Goal: Task Accomplishment & Management: Use online tool/utility

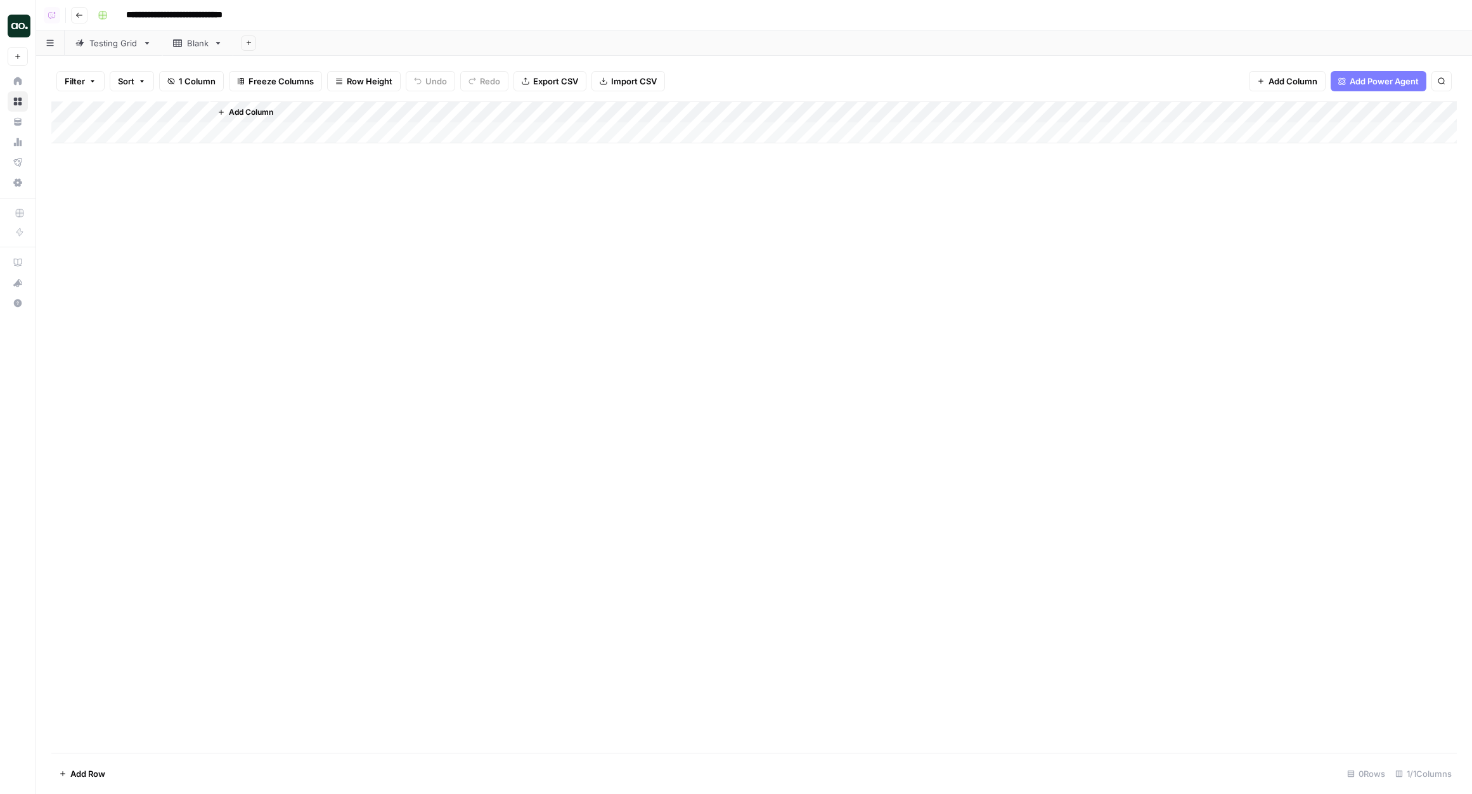
click at [118, 54] on link "Testing Grid" at bounding box center [114, 42] width 98 height 25
click at [808, 56] on div "Filter Sort 21 Columns Freeze Columns Row Height Undo Redo Export CSV Import CS…" at bounding box center [754, 425] width 1436 height 738
click at [685, 112] on div "Add Column" at bounding box center [754, 426] width 1406 height 651
click at [646, 298] on span "Hide Column" at bounding box center [678, 300] width 111 height 13
click at [705, 114] on div "Add Column" at bounding box center [754, 426] width 1406 height 651
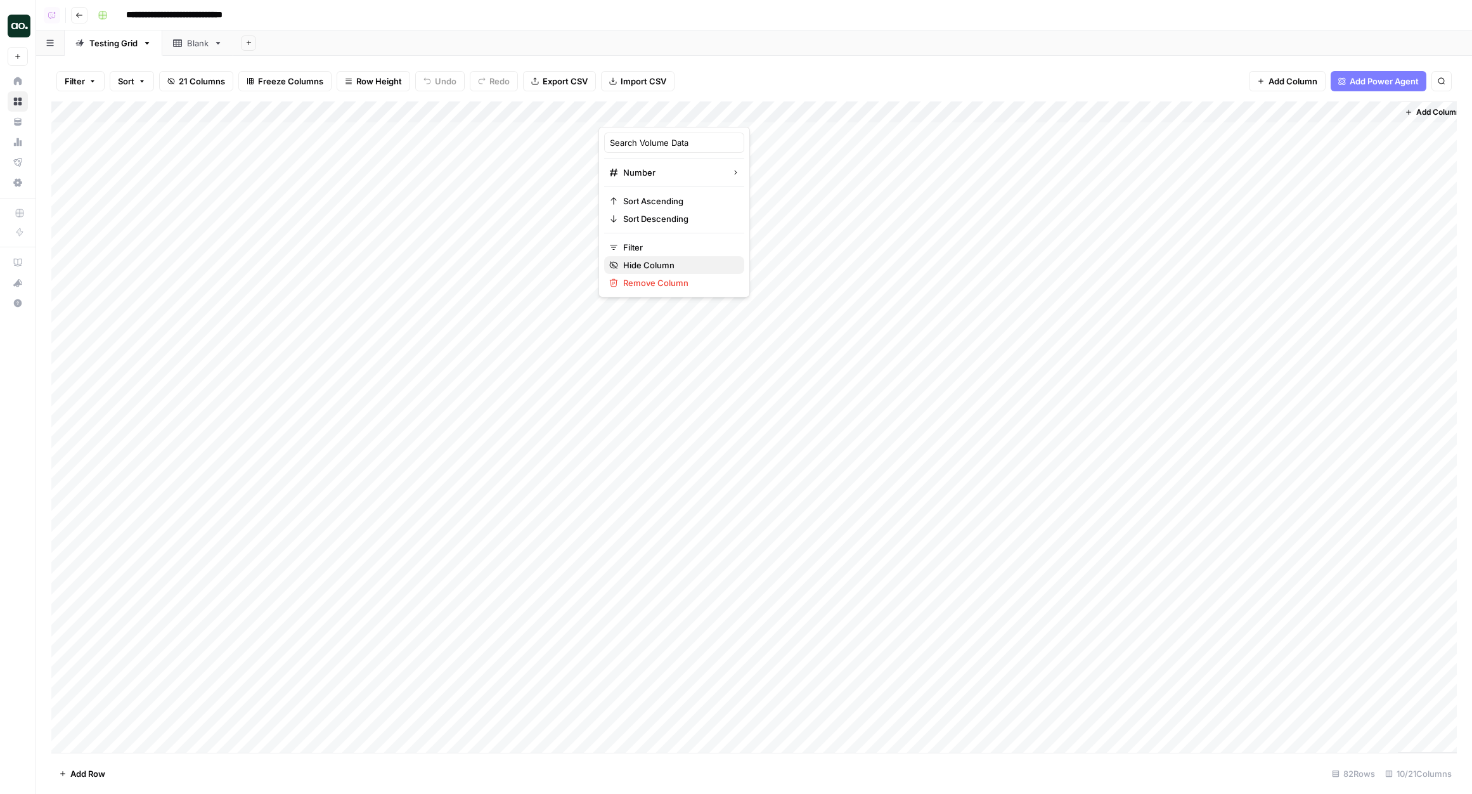
click at [637, 264] on span "Hide Column" at bounding box center [678, 265] width 111 height 13
click at [714, 110] on div "Add Column" at bounding box center [754, 426] width 1406 height 651
click at [663, 111] on div at bounding box center [719, 113] width 115 height 25
click at [770, 56] on div "Filter Sort 21 Columns Freeze Columns Row Height Undo Redo Export CSV Import CS…" at bounding box center [754, 425] width 1436 height 738
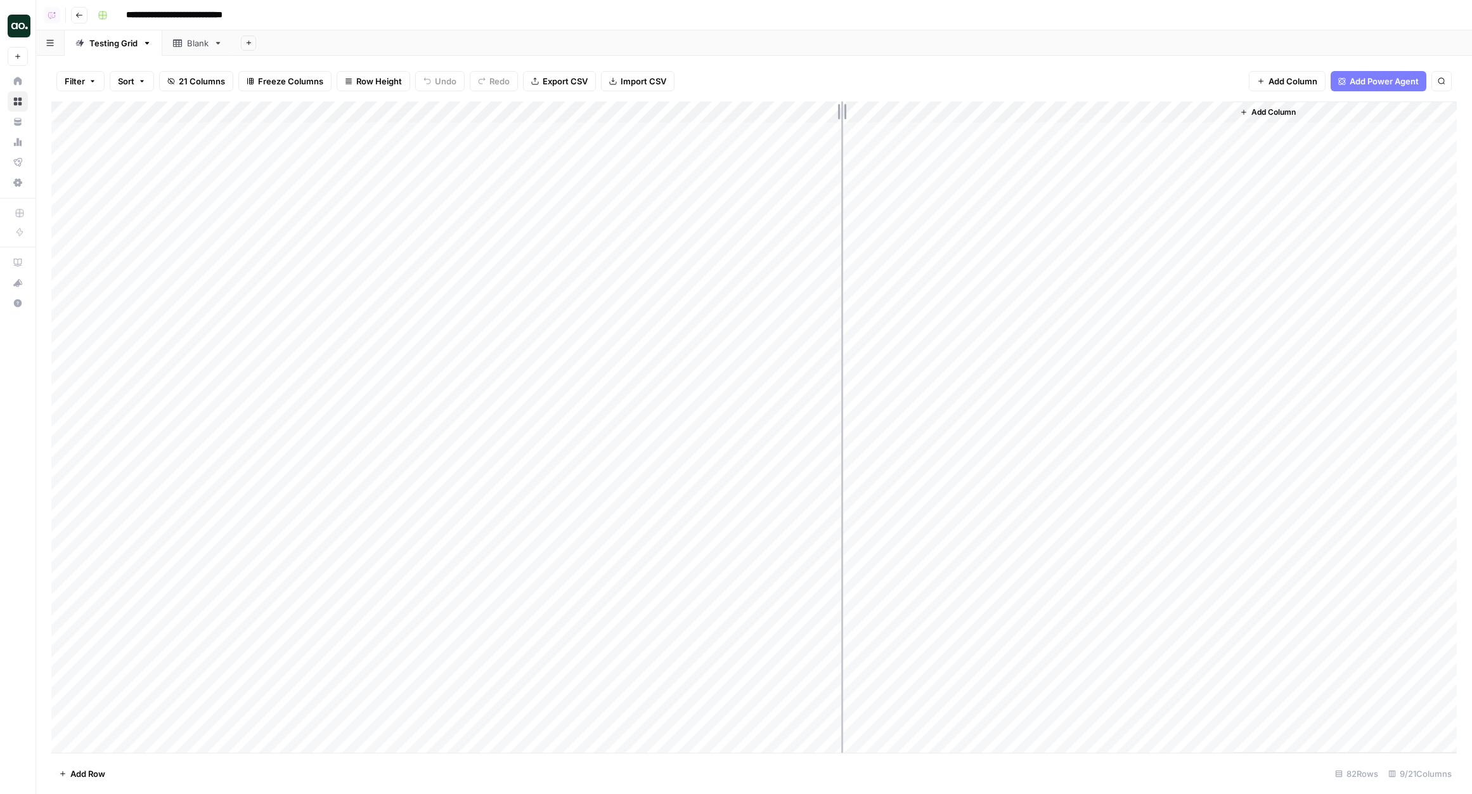
drag, startPoint x: 663, startPoint y: 109, endPoint x: 876, endPoint y: 109, distance: 213.7
click at [876, 109] on div "Add Column" at bounding box center [754, 426] width 1406 height 651
drag, startPoint x: 875, startPoint y: 109, endPoint x: 797, endPoint y: 110, distance: 78.0
click at [797, 110] on div "Add Column" at bounding box center [754, 426] width 1406 height 651
click at [727, 113] on div "Add Column" at bounding box center [754, 426] width 1406 height 651
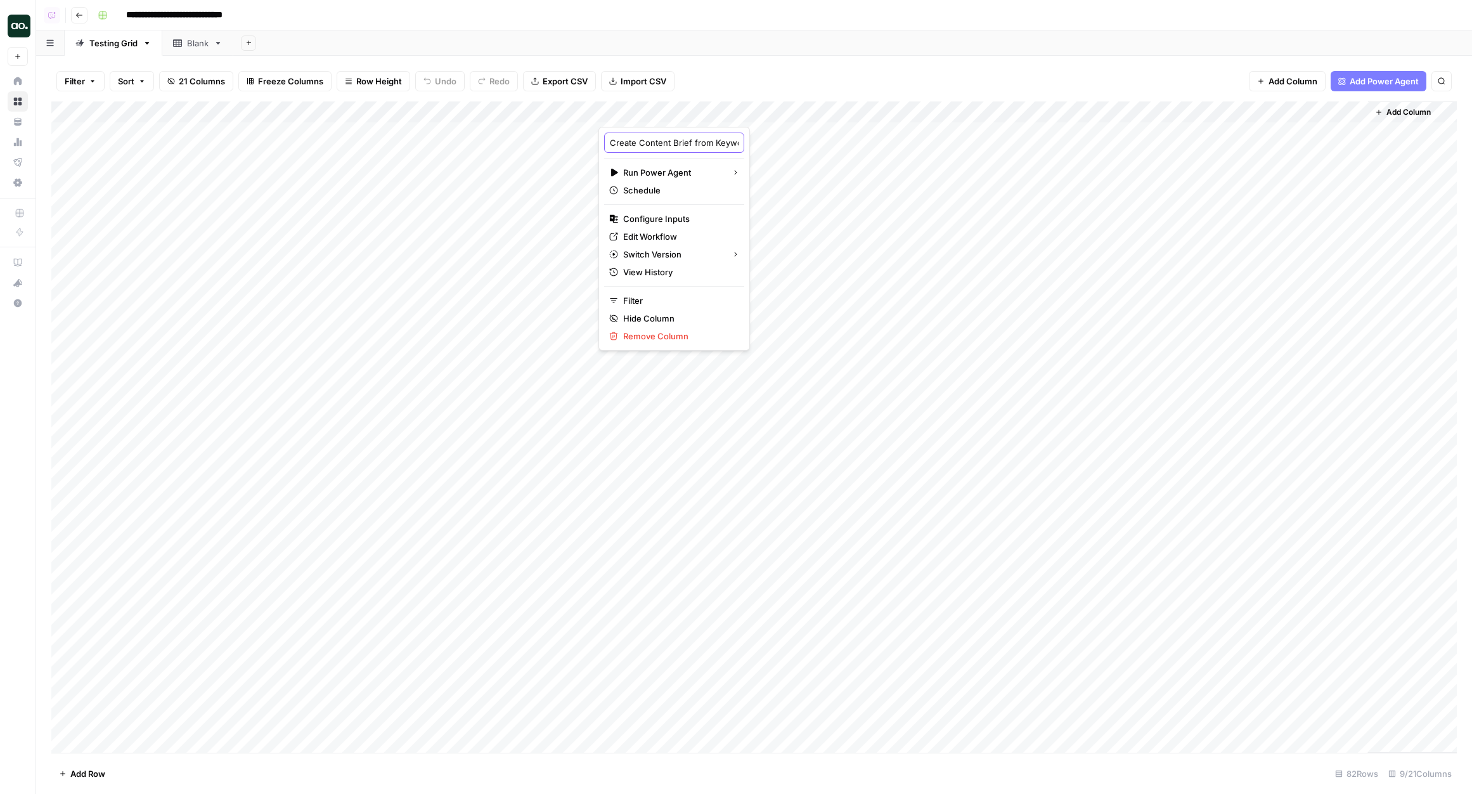
click at [693, 146] on input "Create Content Brief from Keyword - Fork" at bounding box center [674, 142] width 129 height 13
drag, startPoint x: 685, startPoint y: 143, endPoint x: 716, endPoint y: 143, distance: 31.1
click at [714, 143] on div "Create Content Brief from Keyword - Fork Run Power Agent Schedule Configure Inp…" at bounding box center [674, 239] width 152 height 224
type input "Create Content Brief from Keyword"
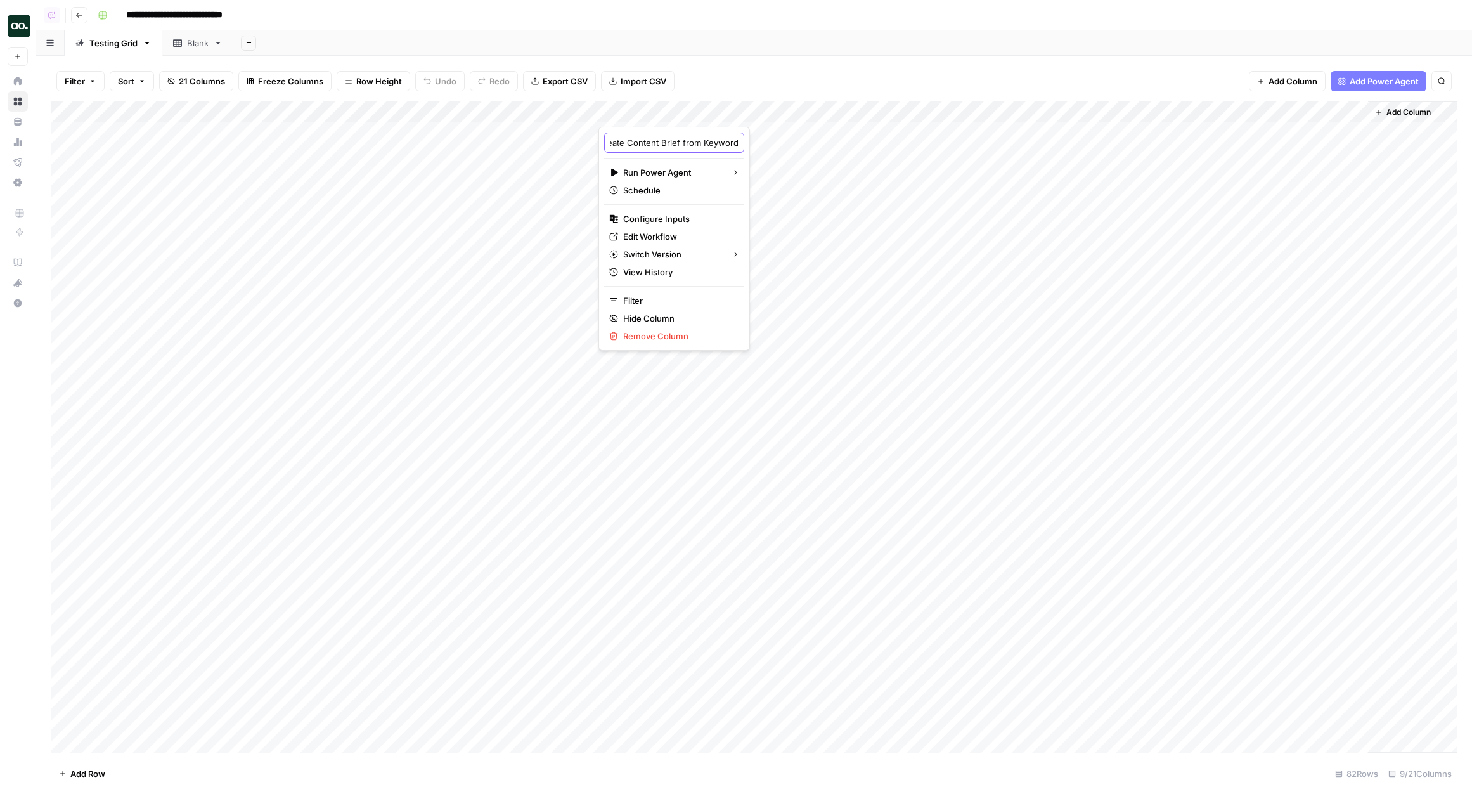
scroll to position [0, 38]
click at [971, 109] on div "Add Column" at bounding box center [754, 426] width 1406 height 651
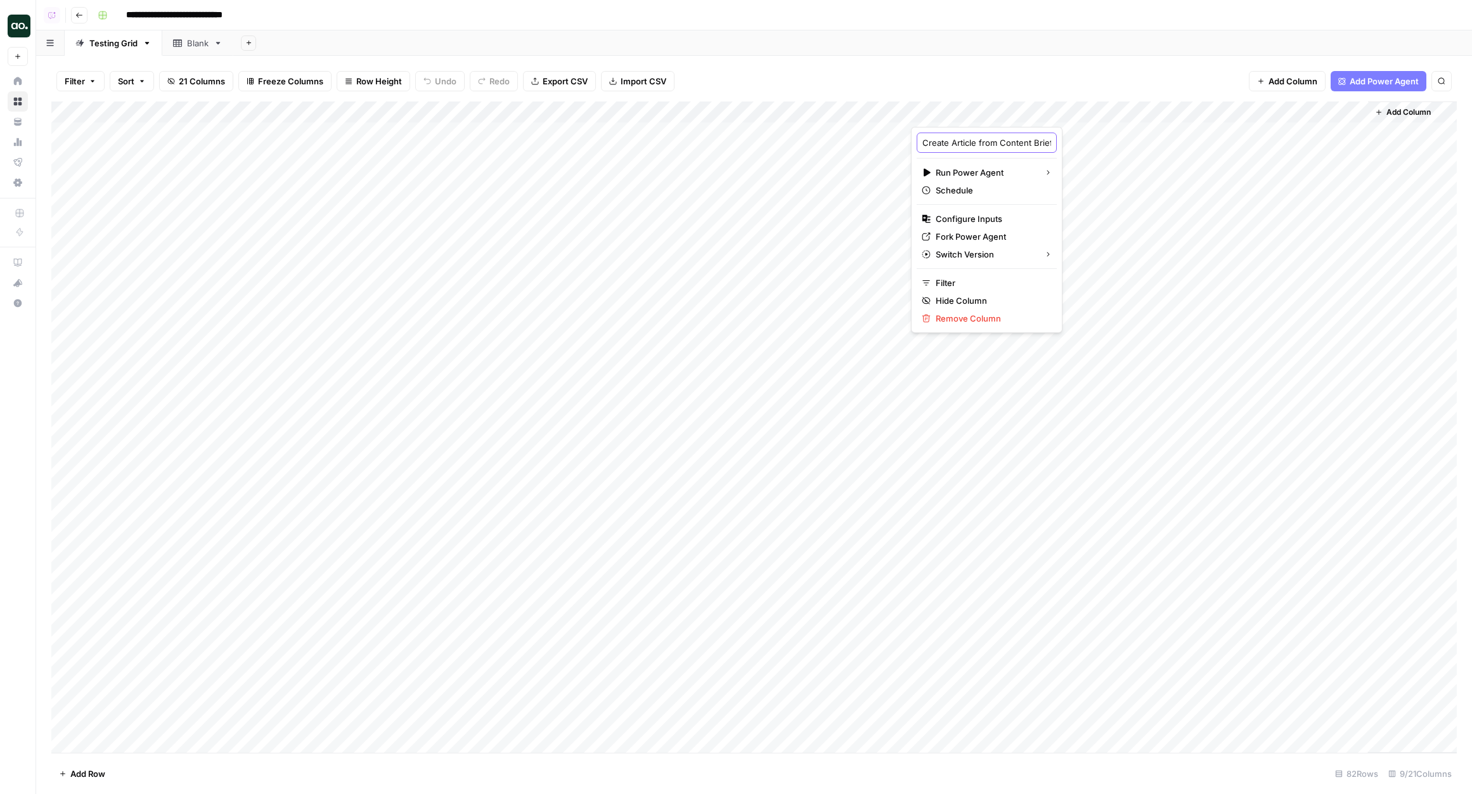
scroll to position [0, 29]
drag, startPoint x: 985, startPoint y: 143, endPoint x: 1042, endPoint y: 143, distance: 57.1
click at [1042, 143] on body "**********" at bounding box center [736, 397] width 1472 height 794
click at [1048, 55] on div "Add Sheet" at bounding box center [852, 42] width 1239 height 25
drag, startPoint x: 1025, startPoint y: 112, endPoint x: 1075, endPoint y: 112, distance: 50.7
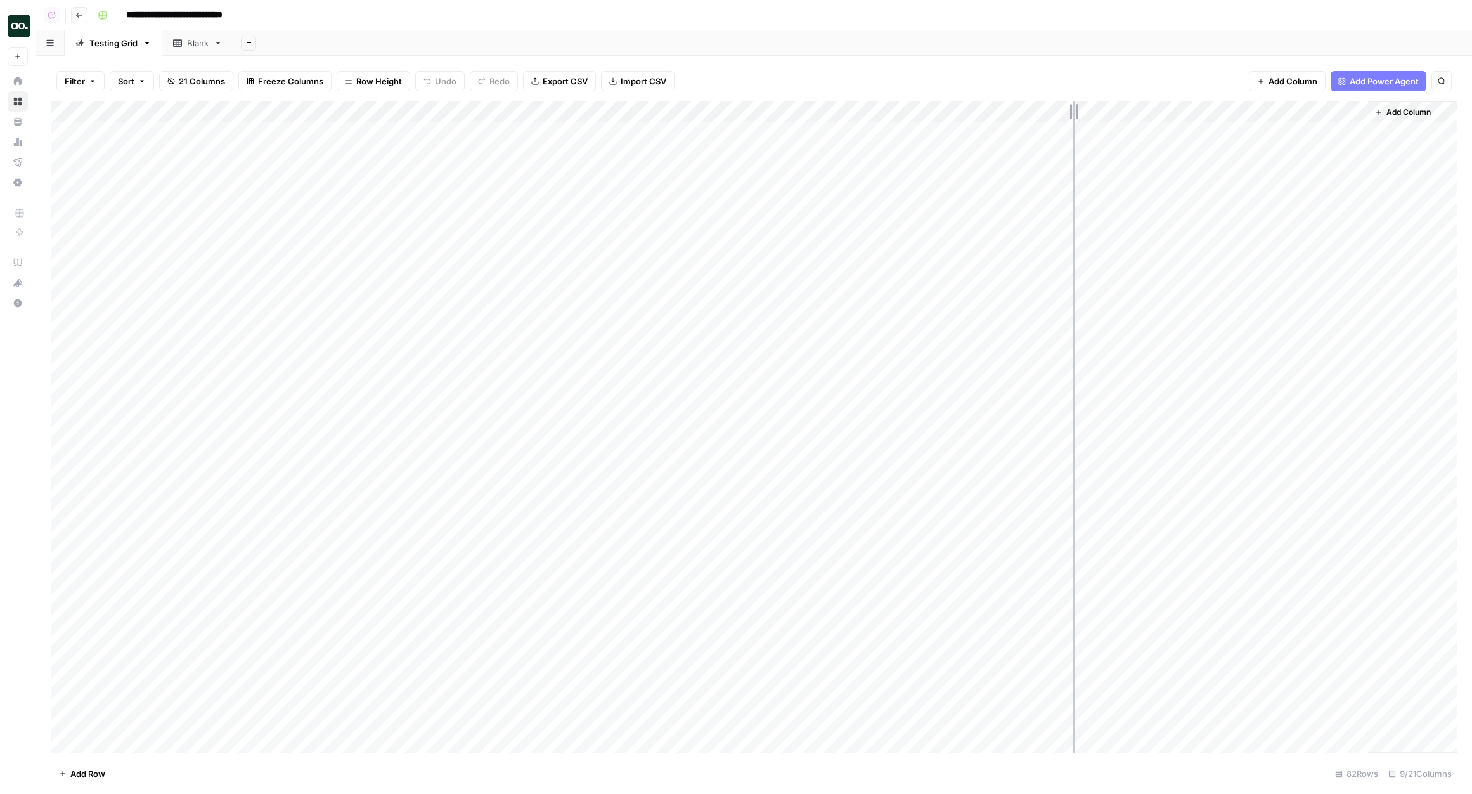
click at [1075, 112] on div "Add Column" at bounding box center [754, 426] width 1406 height 651
drag, startPoint x: 1077, startPoint y: 112, endPoint x: 1096, endPoint y: 112, distance: 19.7
click at [1096, 112] on div "Add Column" at bounding box center [754, 426] width 1406 height 651
drag, startPoint x: 1272, startPoint y: 113, endPoint x: 1305, endPoint y: 113, distance: 32.3
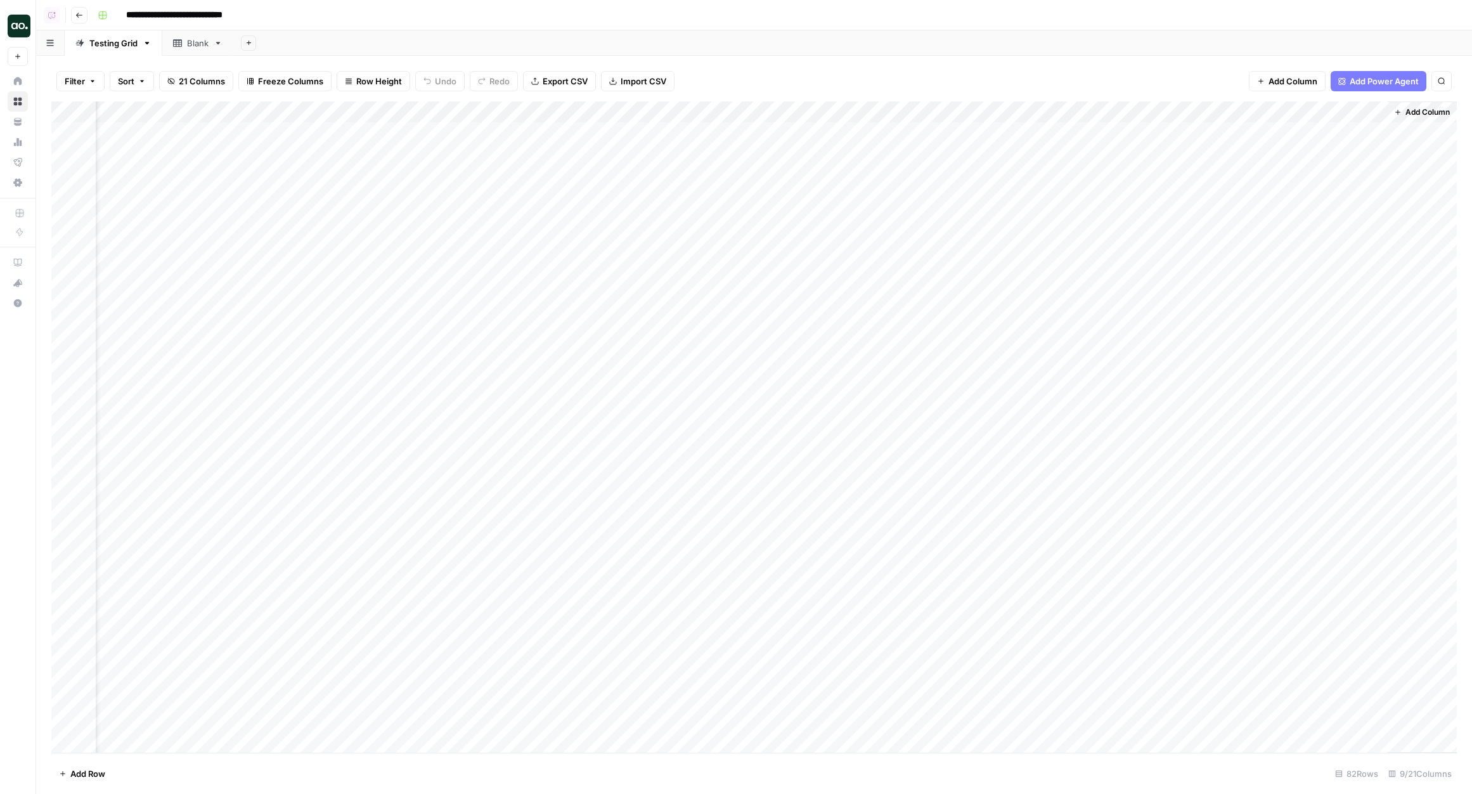
click at [1305, 113] on div "Add Column" at bounding box center [754, 426] width 1406 height 651
click at [1300, 110] on div "Add Column" at bounding box center [754, 426] width 1406 height 651
click at [883, 37] on div "Add Sheet" at bounding box center [852, 42] width 1239 height 25
drag, startPoint x: 484, startPoint y: 108, endPoint x: 548, endPoint y: 107, distance: 63.4
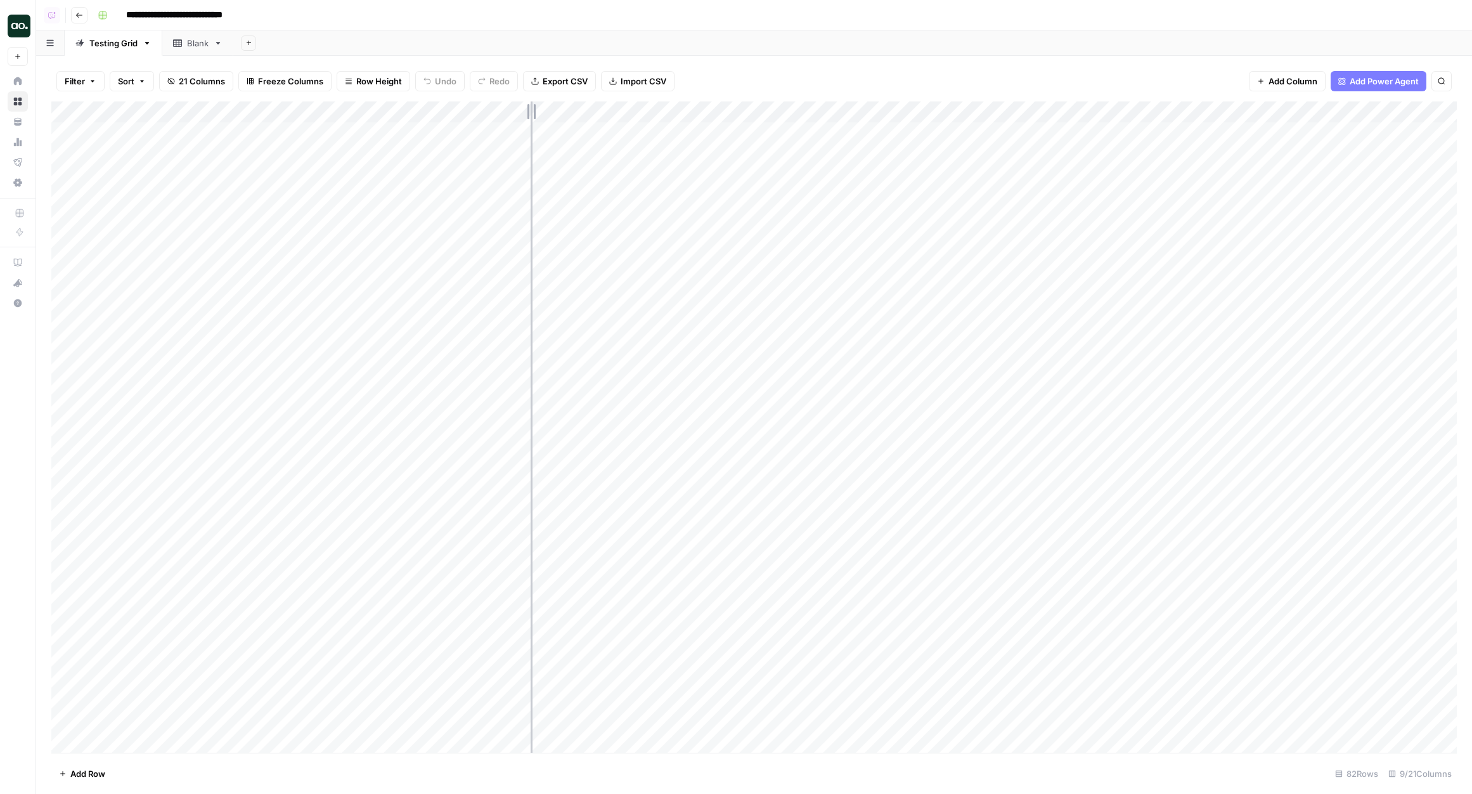
click at [548, 107] on div "Add Column" at bounding box center [754, 426] width 1406 height 651
drag, startPoint x: 546, startPoint y: 108, endPoint x: 521, endPoint y: 108, distance: 26.0
click at [521, 108] on div "Add Column" at bounding box center [754, 426] width 1406 height 651
click at [465, 112] on div "Add Column" at bounding box center [754, 426] width 1406 height 651
click at [574, 49] on div "Add Sheet" at bounding box center [852, 42] width 1239 height 25
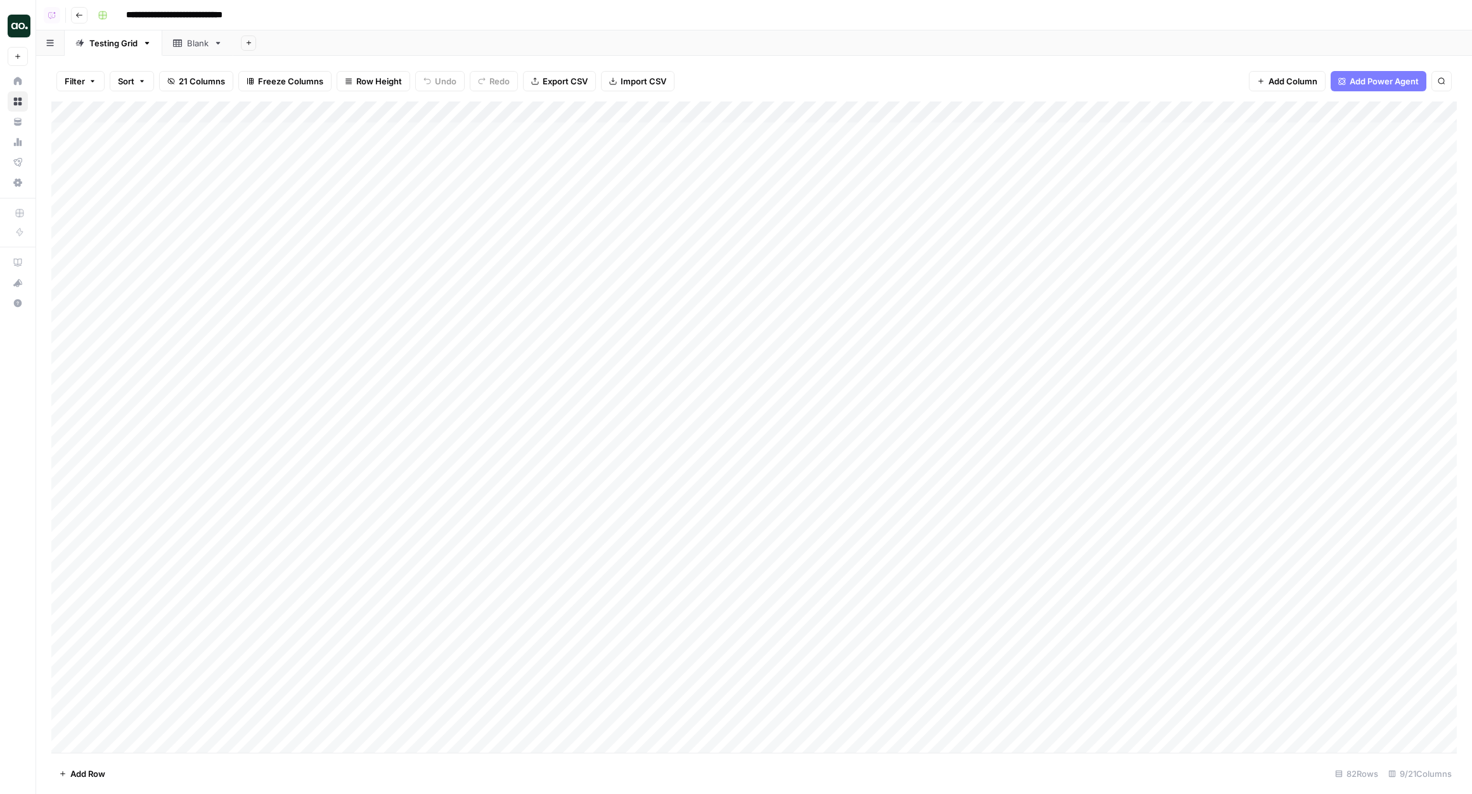
click at [727, 74] on div "Filter Sort 21 Columns Freeze Columns Row Height Undo Redo Export CSV Import CS…" at bounding box center [754, 81] width 1406 height 41
click at [708, 111] on div "Add Column" at bounding box center [754, 426] width 1406 height 651
click at [1038, 112] on div "Add Column" at bounding box center [754, 426] width 1406 height 651
click at [1172, 19] on div "**********" at bounding box center [776, 15] width 1367 height 20
click at [1104, 59] on div "Filter Sort 21 Columns Freeze Columns Row Height Undo Redo Export CSV Import CS…" at bounding box center [754, 425] width 1436 height 738
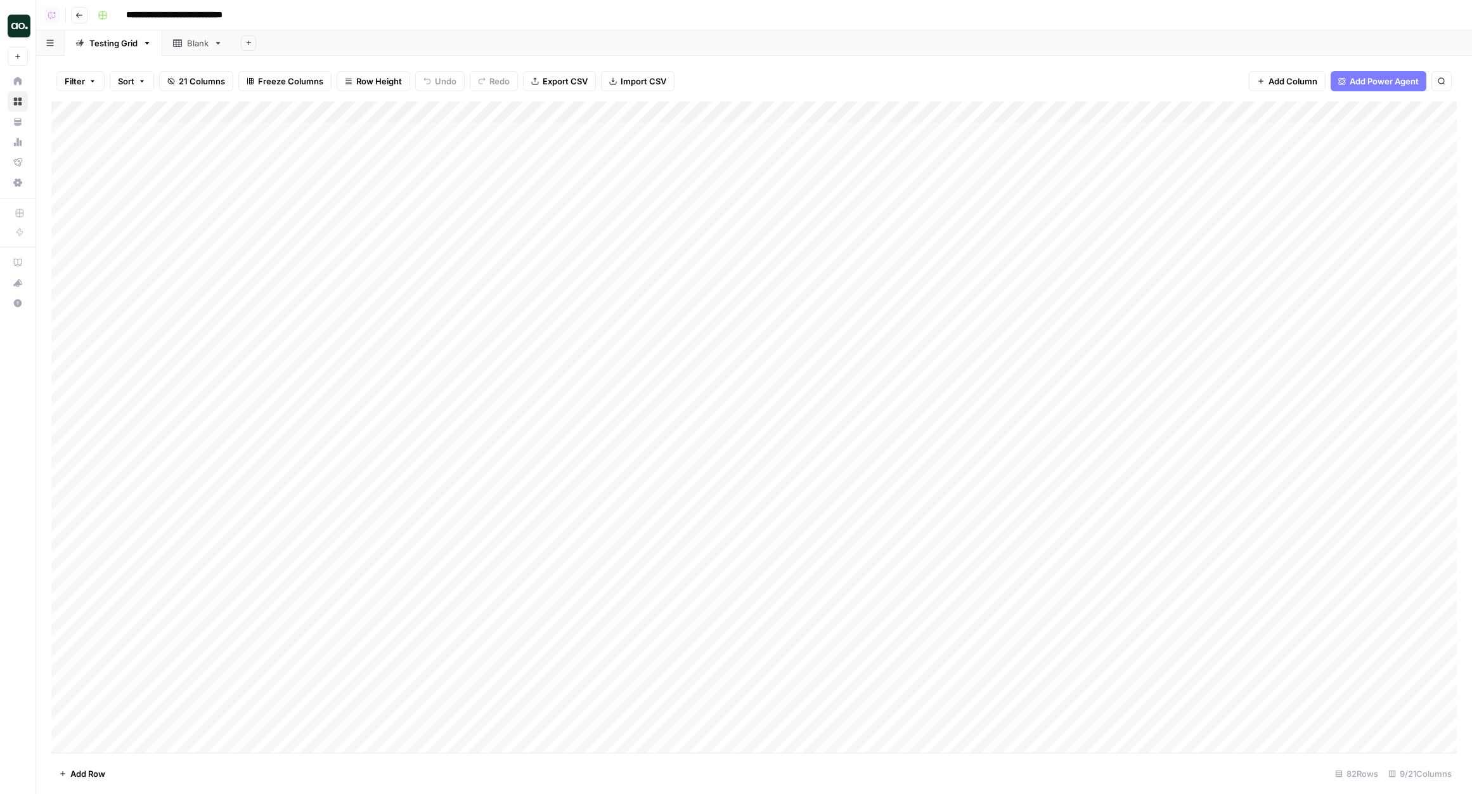
click at [1364, 109] on div "Add Column" at bounding box center [754, 426] width 1406 height 651
click at [1151, 46] on div "Add Sheet" at bounding box center [852, 42] width 1239 height 25
click at [805, 110] on div "Add Column" at bounding box center [754, 426] width 1406 height 651
click at [1048, 113] on div "Add Column" at bounding box center [754, 426] width 1406 height 651
type input "**********"
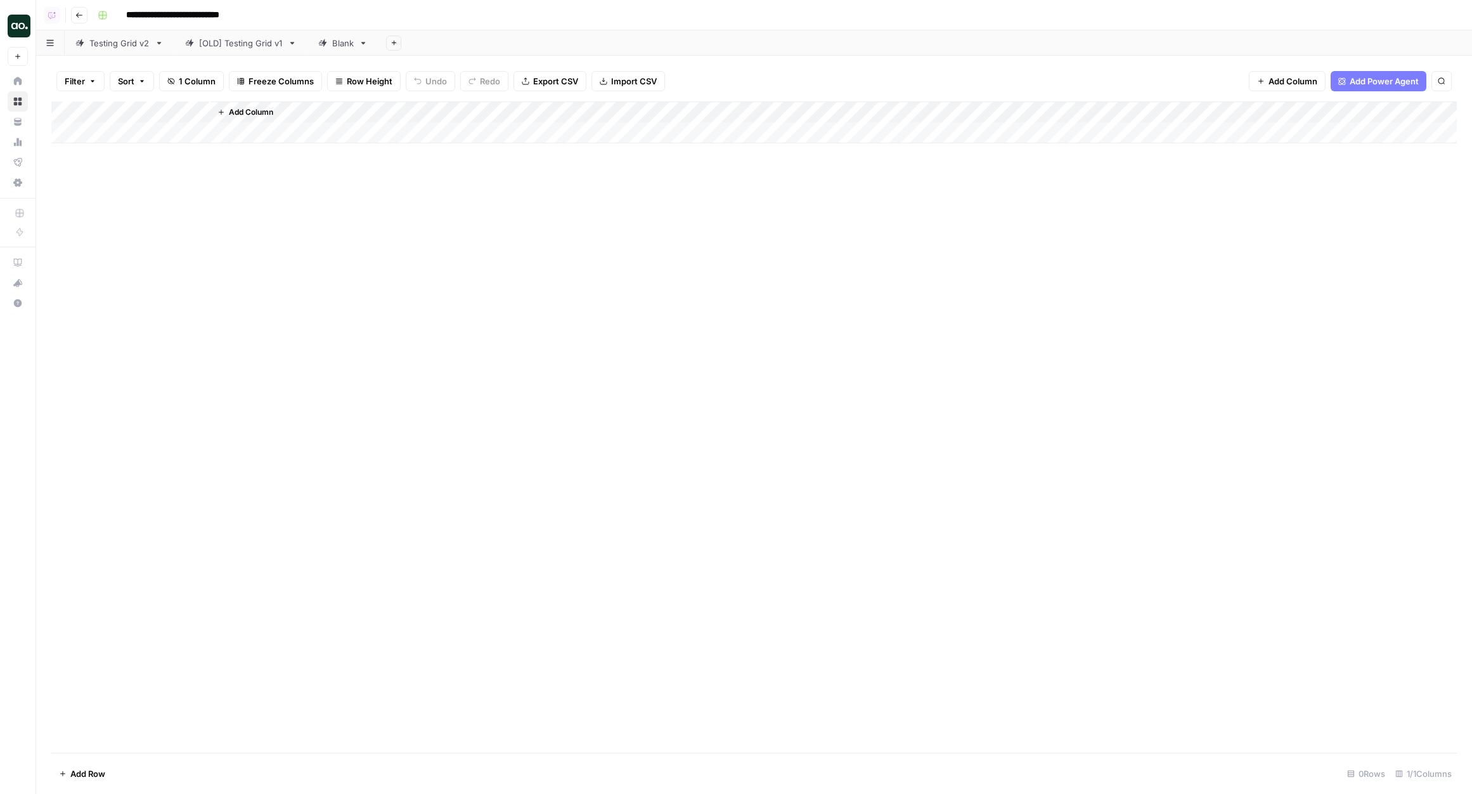
click at [109, 41] on div "Testing Grid v2" at bounding box center [119, 43] width 60 height 13
click at [583, 151] on div "Add Column" at bounding box center [754, 380] width 1406 height 559
drag, startPoint x: 598, startPoint y: 110, endPoint x: 694, endPoint y: 110, distance: 95.7
click at [694, 110] on div "Add Column" at bounding box center [754, 380] width 1406 height 559
click at [588, 112] on div "Add Column" at bounding box center [754, 380] width 1406 height 559
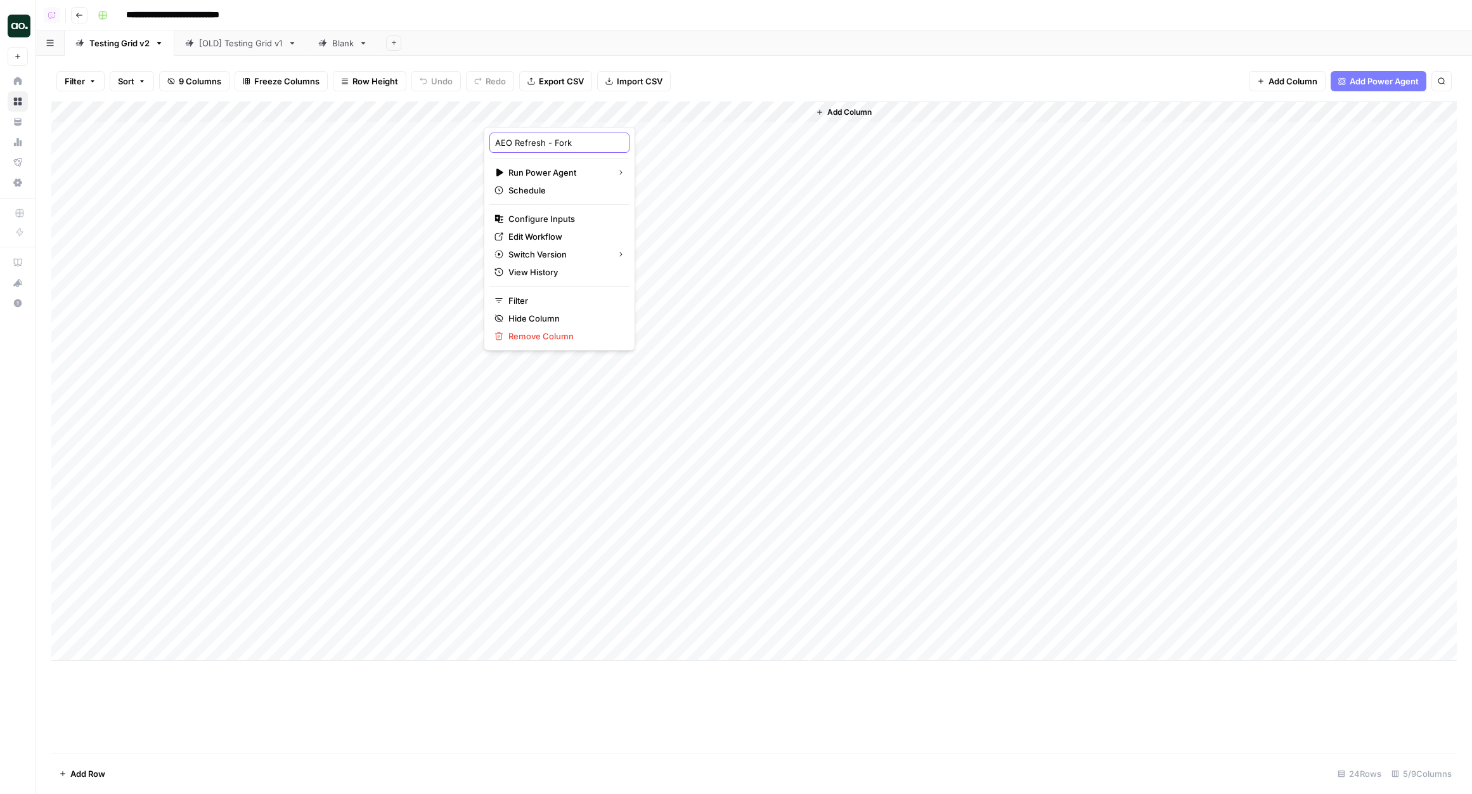
drag, startPoint x: 546, startPoint y: 142, endPoint x: 619, endPoint y: 142, distance: 73.5
click at [619, 142] on body "**********" at bounding box center [736, 397] width 1472 height 794
type input "AEO Refresh"
click at [685, 49] on div "Add Sheet" at bounding box center [925, 42] width 1094 height 25
click at [575, 110] on div "Add Column" at bounding box center [754, 380] width 1406 height 559
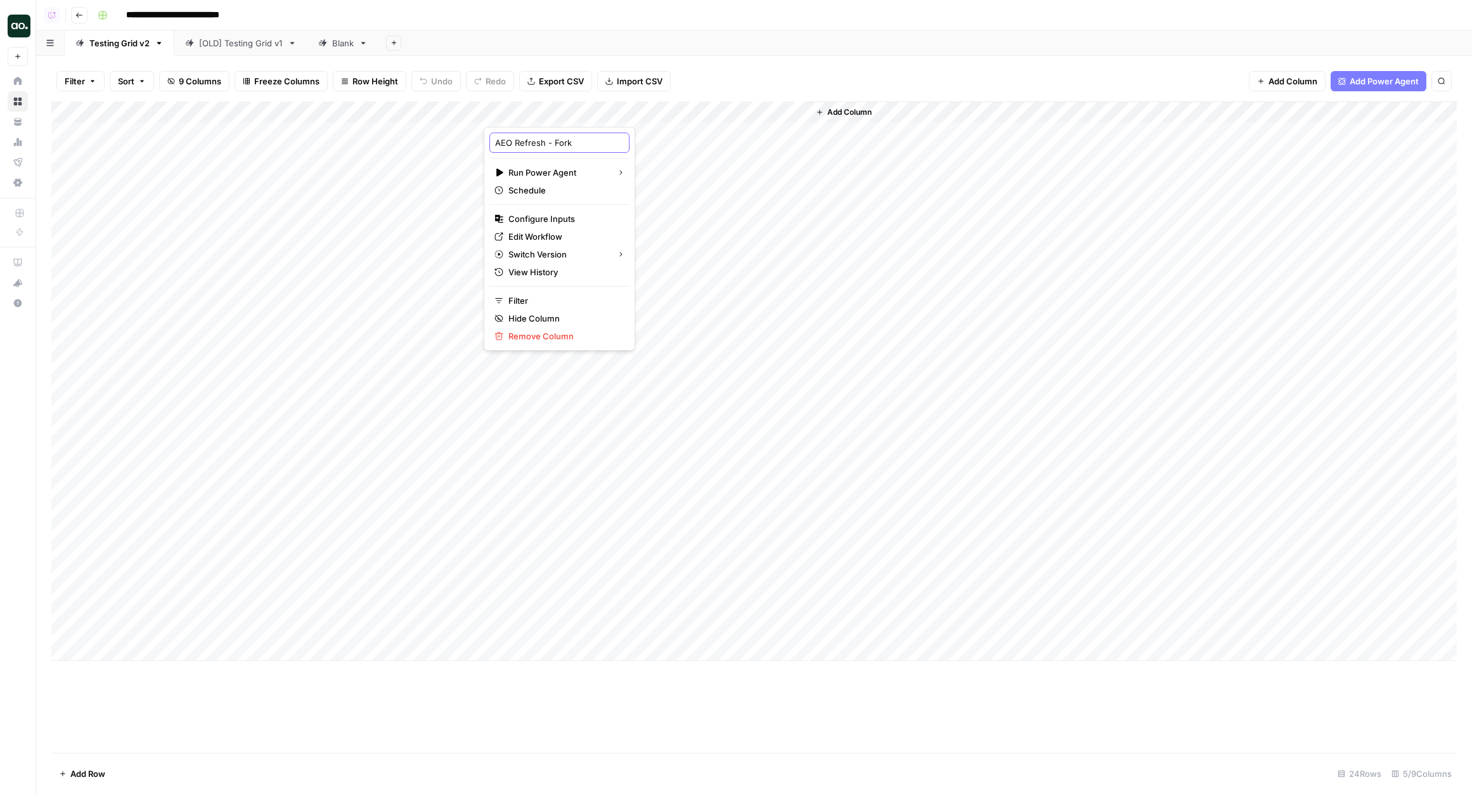
drag, startPoint x: 546, startPoint y: 143, endPoint x: 588, endPoint y: 143, distance: 41.8
click at [588, 143] on input "AEO Refresh - Fork" at bounding box center [559, 142] width 129 height 13
type input "AEO Refresh"
drag, startPoint x: 694, startPoint y: 112, endPoint x: 624, endPoint y: 112, distance: 69.7
click at [624, 112] on div "Add Column" at bounding box center [754, 380] width 1406 height 559
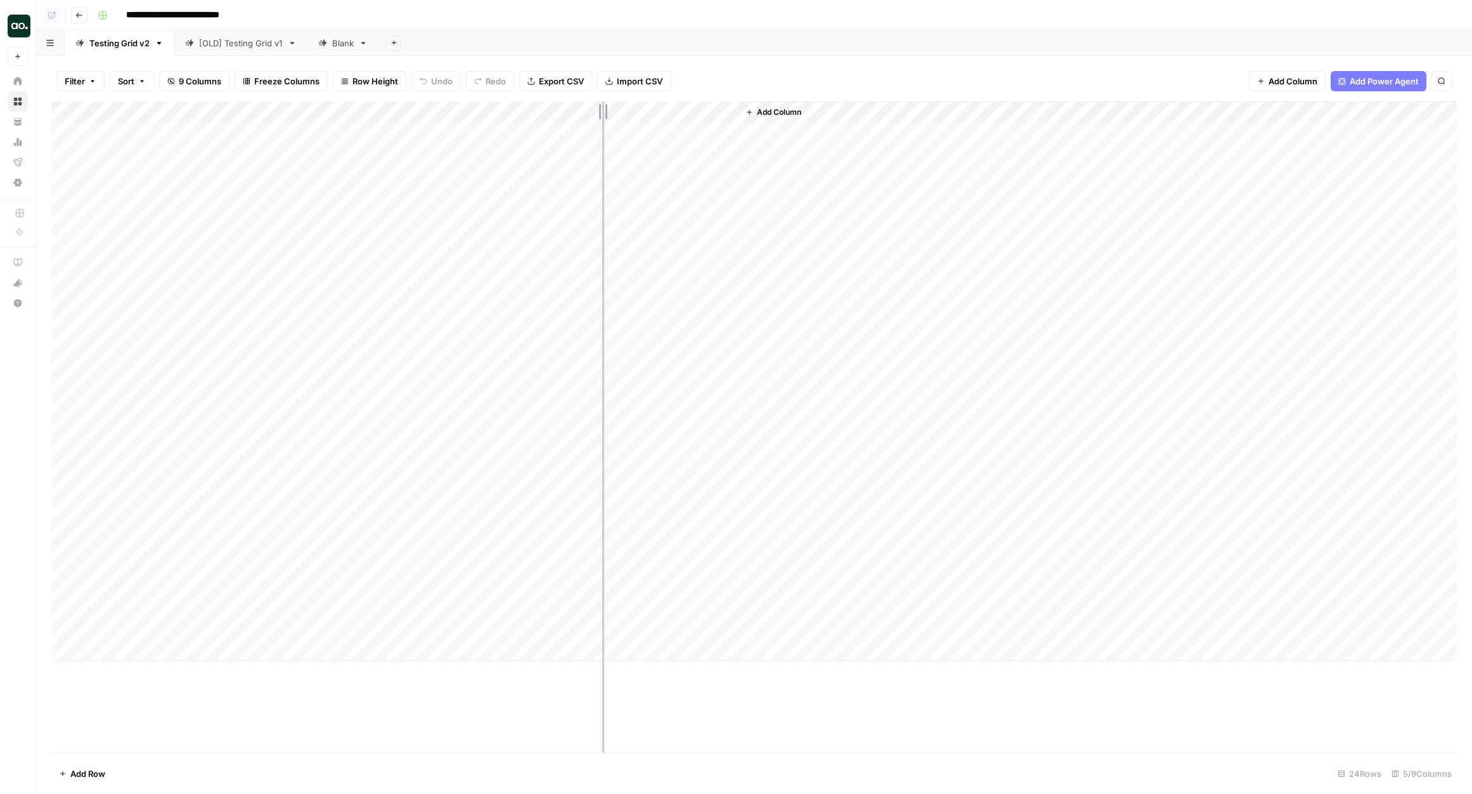
drag, startPoint x: 624, startPoint y: 110, endPoint x: 599, endPoint y: 112, distance: 24.8
click at [599, 112] on div "Add Column" at bounding box center [754, 380] width 1406 height 559
click at [794, 66] on div "Filter Sort 9 Columns Freeze Columns Row Height Undo Redo Export CSV Import CSV…" at bounding box center [754, 81] width 1406 height 41
click at [207, 84] on span "9 Columns" at bounding box center [200, 81] width 42 height 13
click at [498, 42] on div "Add Sheet" at bounding box center [925, 42] width 1094 height 25
